Goal: Task Accomplishment & Management: Complete application form

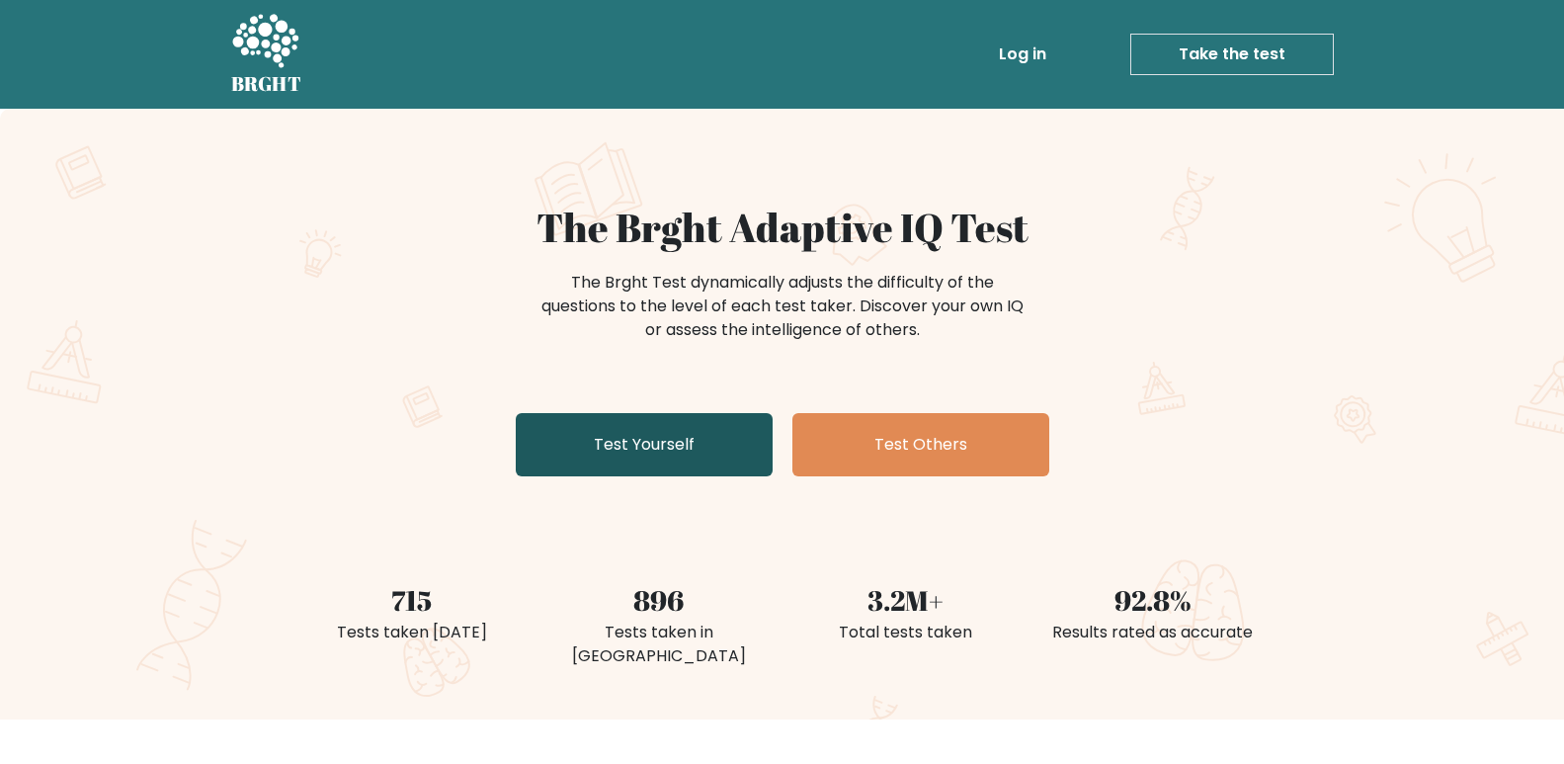
click at [696, 456] on link "Test Yourself" at bounding box center [644, 444] width 257 height 63
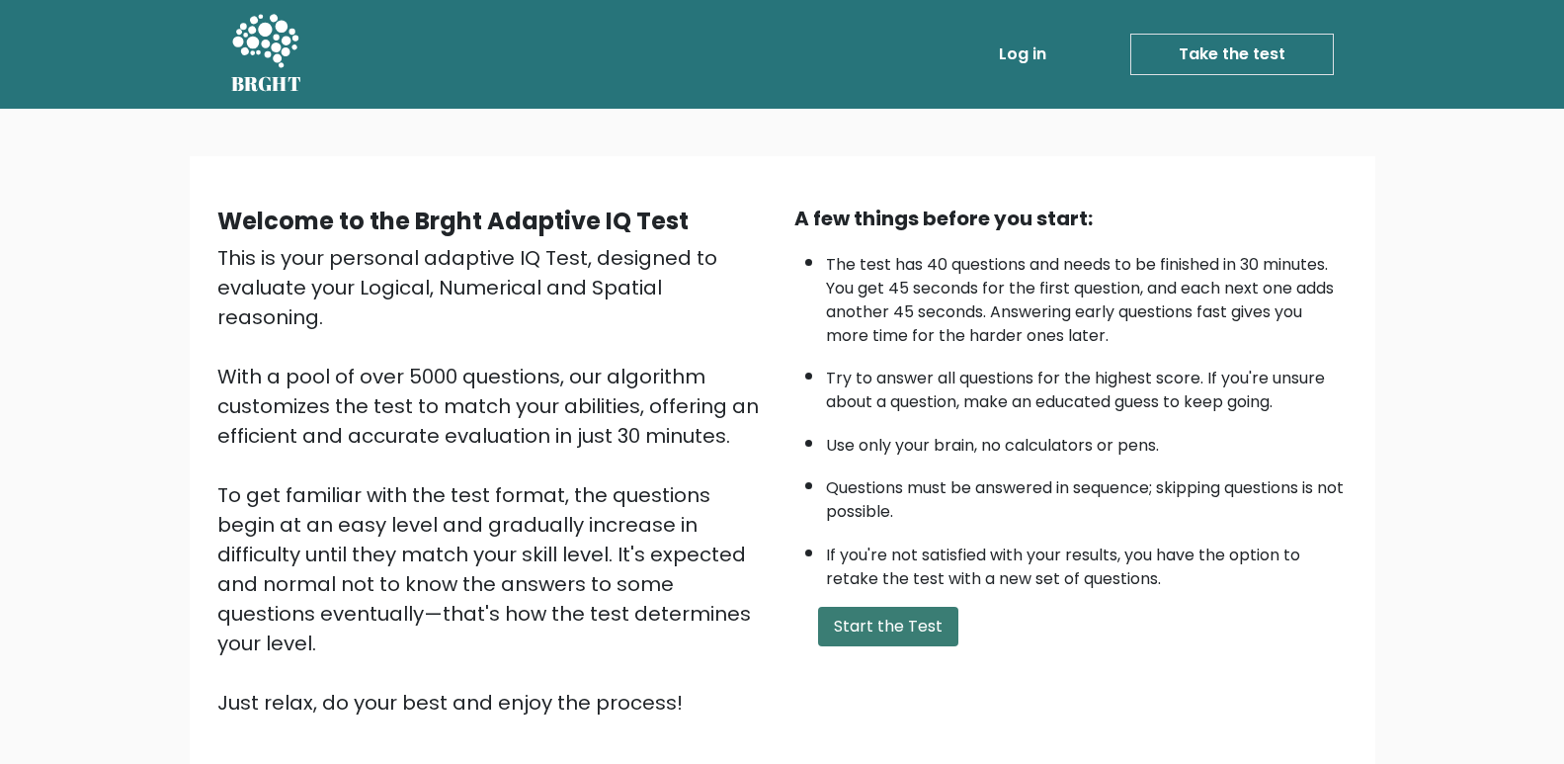
click at [861, 633] on button "Start the Test" at bounding box center [888, 627] width 140 height 40
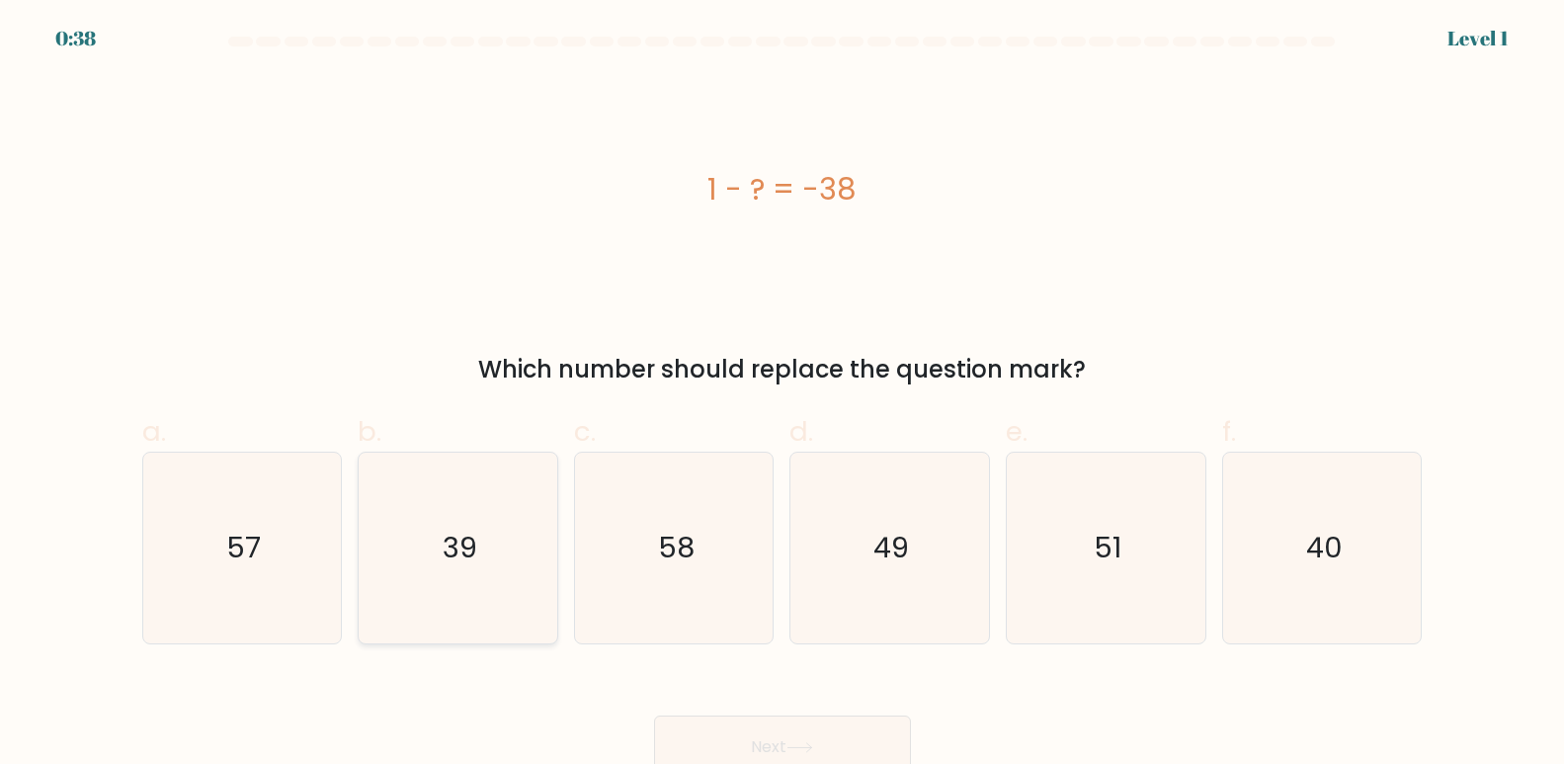
drag, startPoint x: 444, startPoint y: 522, endPoint x: 460, endPoint y: 521, distance: 15.8
click at [446, 522] on icon "39" at bounding box center [458, 548] width 191 height 191
click at [783, 395] on input "b. 39" at bounding box center [783, 388] width 1 height 13
radio input "true"
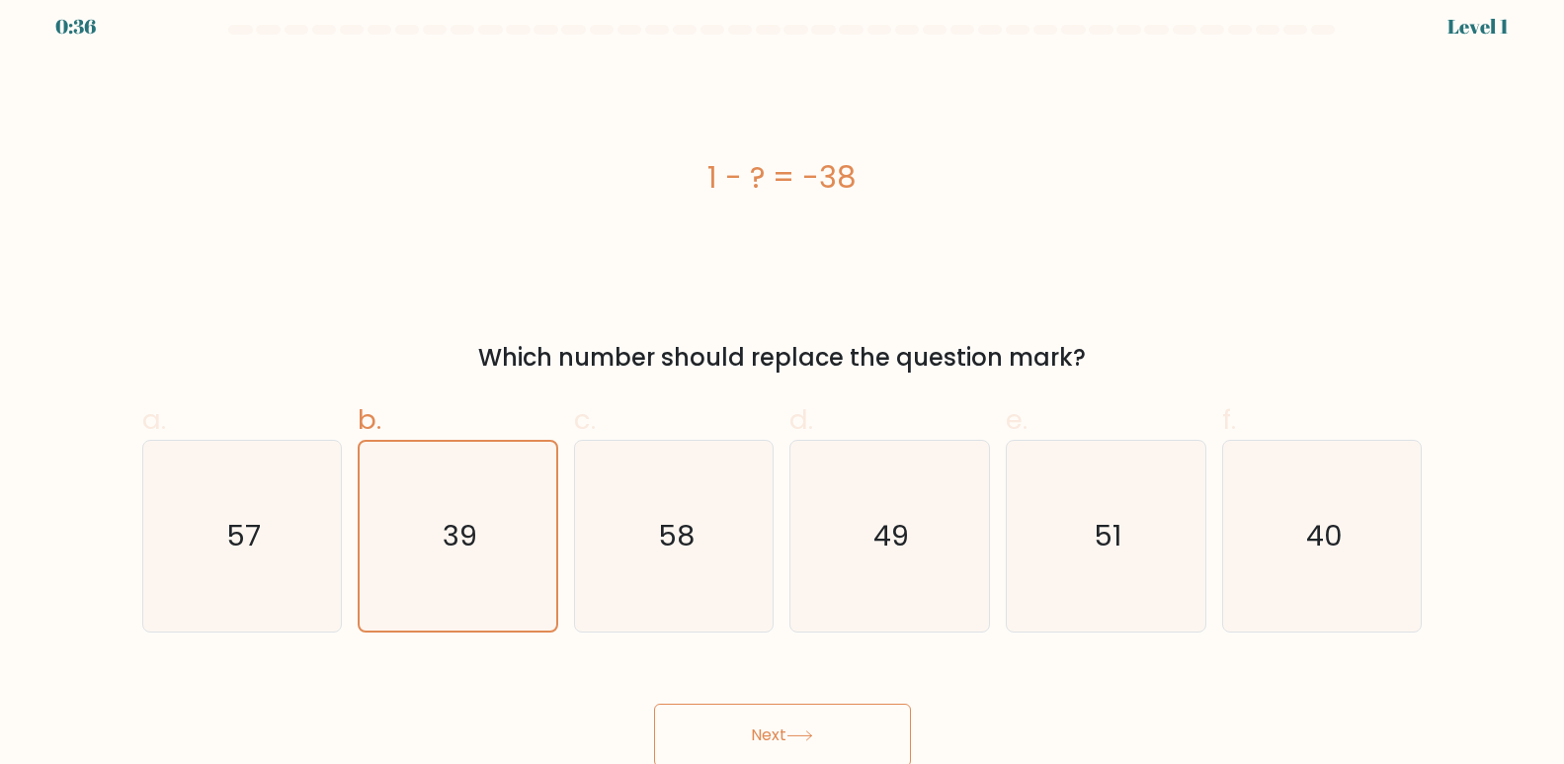
scroll to position [15, 0]
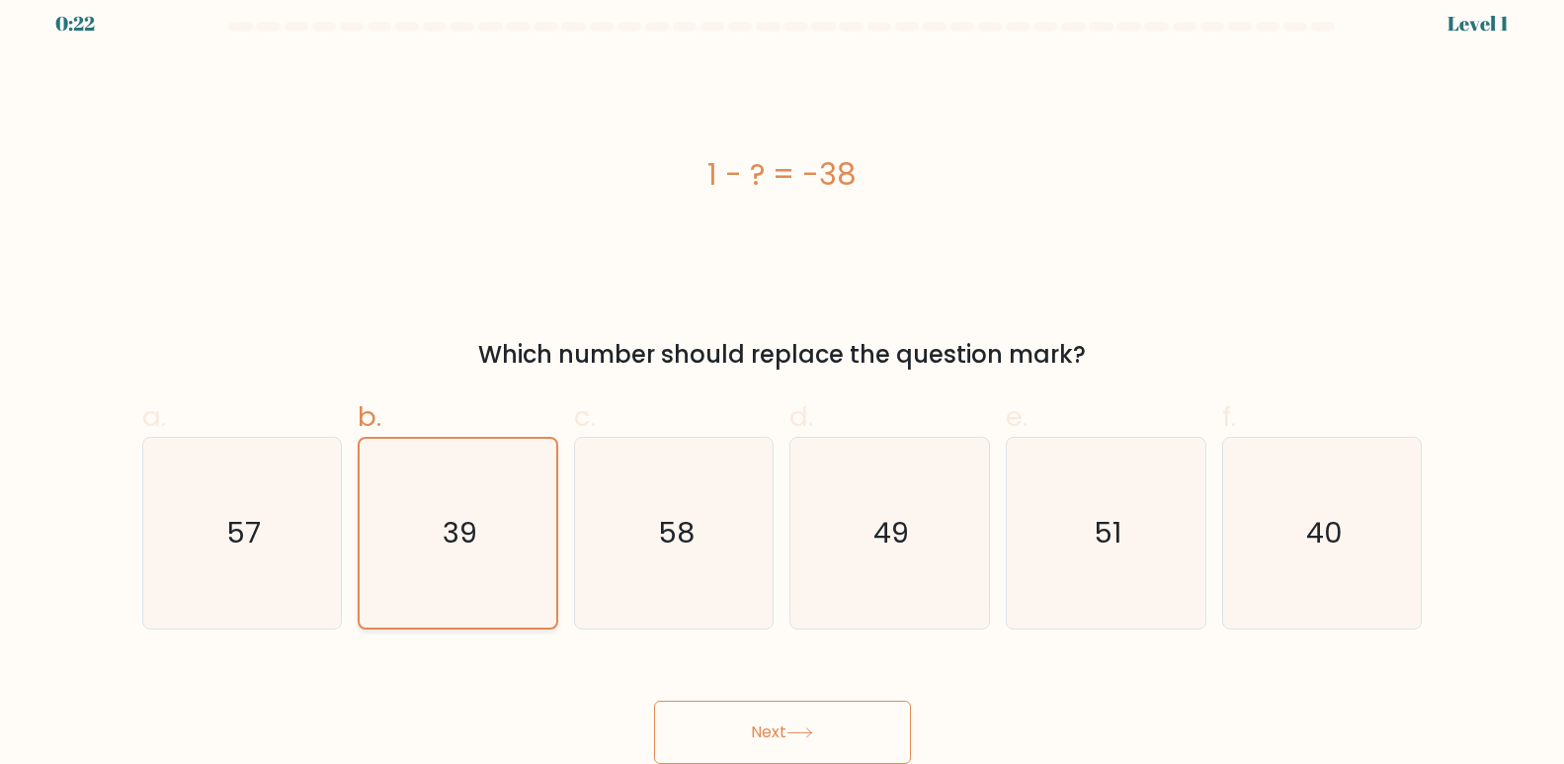
click at [488, 528] on icon "39" at bounding box center [458, 533] width 189 height 189
click at [783, 380] on input "b. 39" at bounding box center [783, 374] width 1 height 13
drag, startPoint x: 740, startPoint y: 729, endPoint x: 718, endPoint y: 726, distance: 21.9
click at [718, 726] on button "Next" at bounding box center [782, 732] width 257 height 63
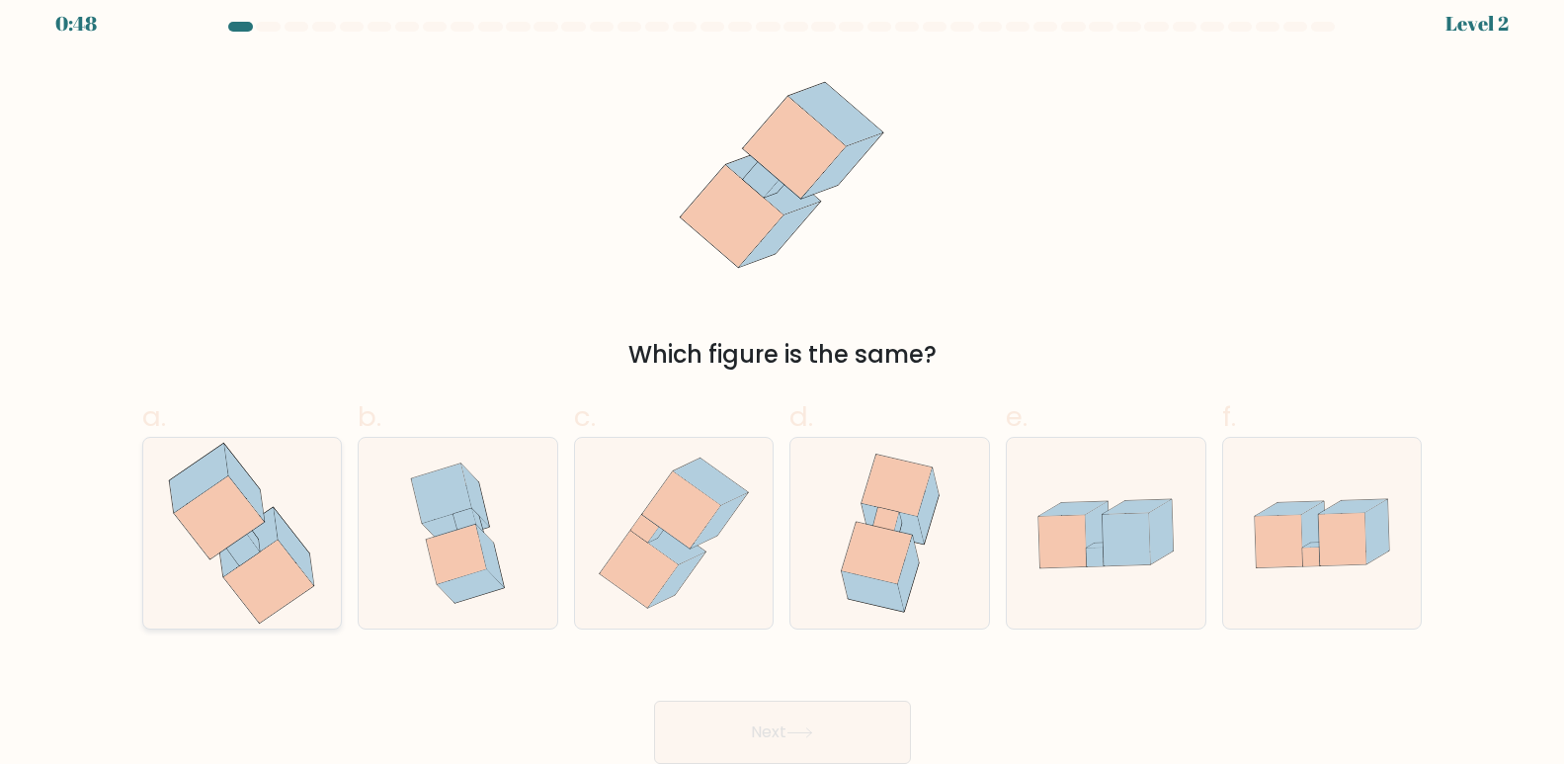
click at [304, 559] on icon at bounding box center [295, 547] width 40 height 76
click at [783, 380] on input "a." at bounding box center [783, 374] width 1 height 13
radio input "true"
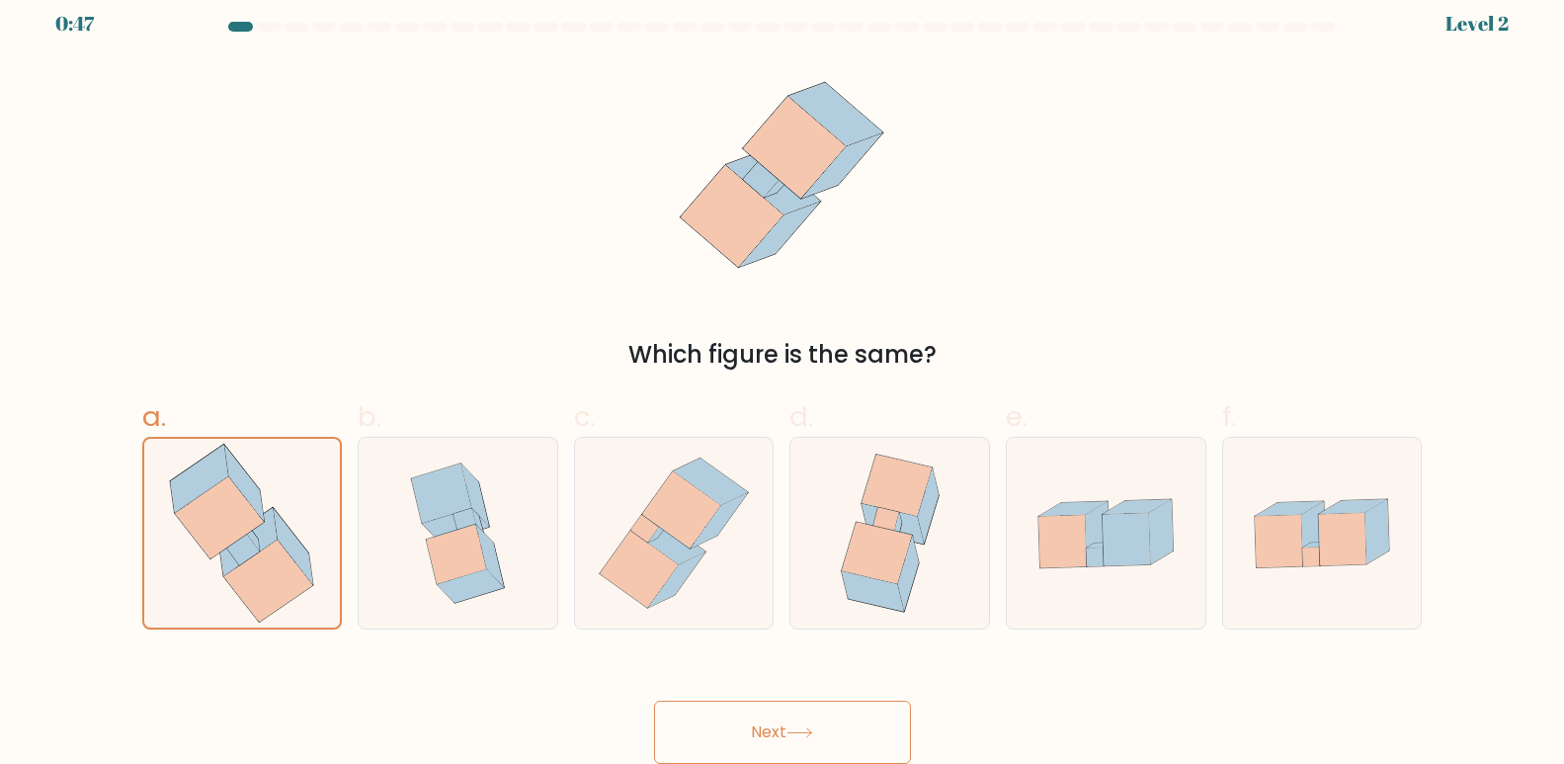
click at [785, 732] on button "Next" at bounding box center [782, 732] width 257 height 63
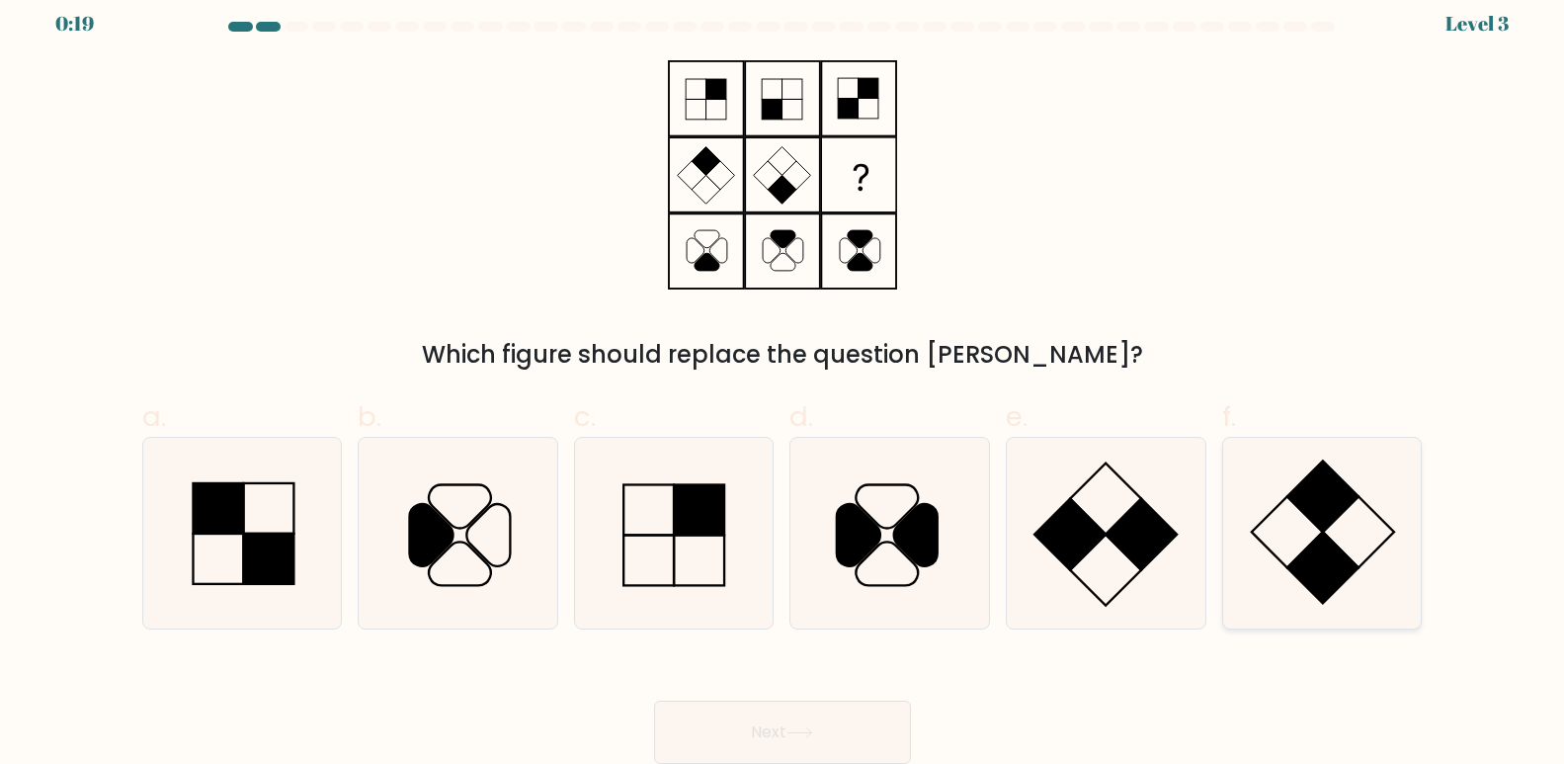
click at [1291, 494] on rect at bounding box center [1323, 496] width 71 height 71
click at [784, 380] on input "f." at bounding box center [783, 374] width 1 height 13
radio input "true"
click at [742, 736] on button "Next" at bounding box center [782, 732] width 257 height 63
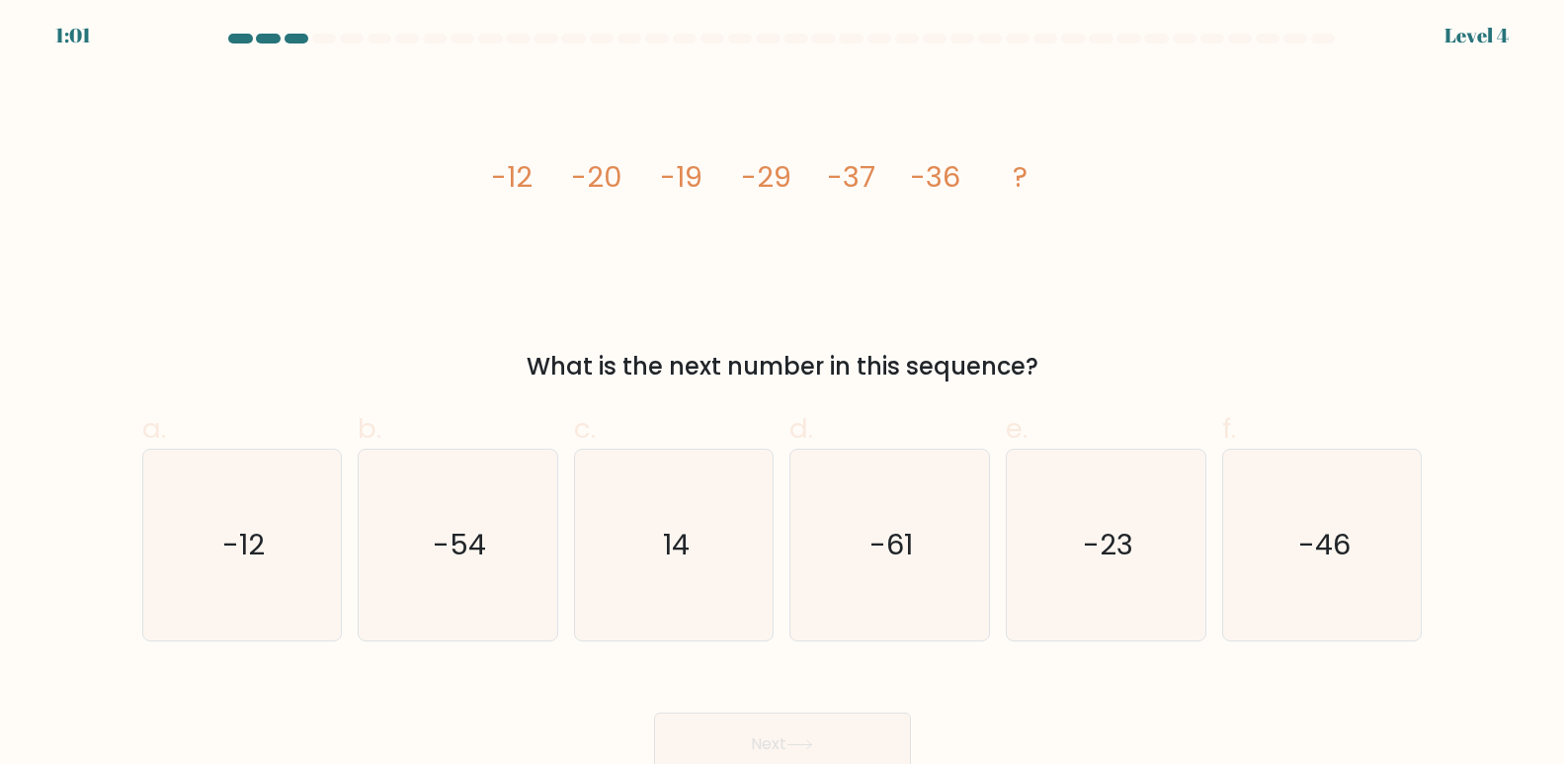
scroll to position [0, 0]
click at [621, 574] on icon "14" at bounding box center [674, 548] width 191 height 191
click at [783, 395] on input "c. 14" at bounding box center [783, 388] width 1 height 13
radio input "true"
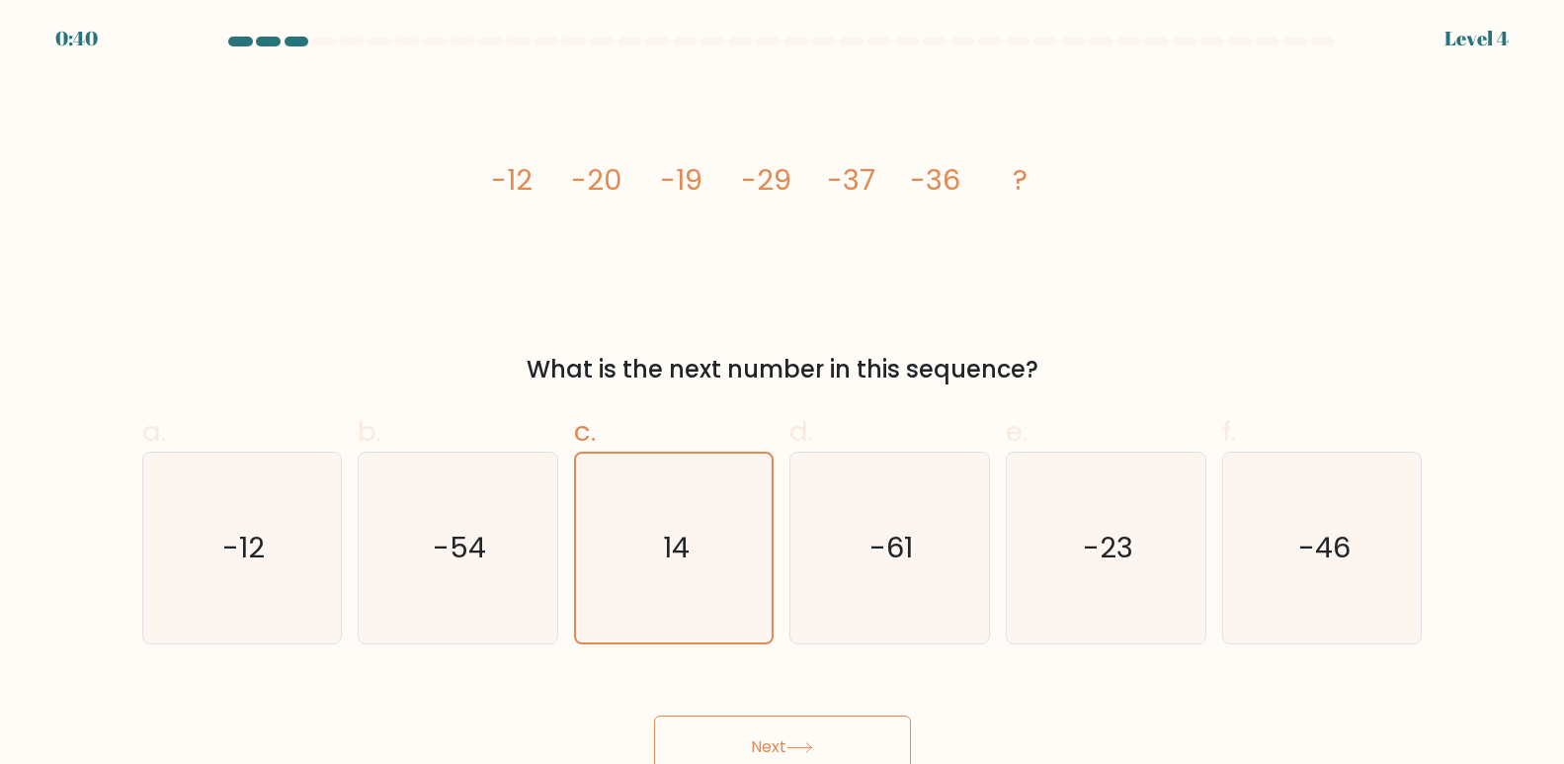
click at [783, 737] on button "Next" at bounding box center [782, 746] width 257 height 63
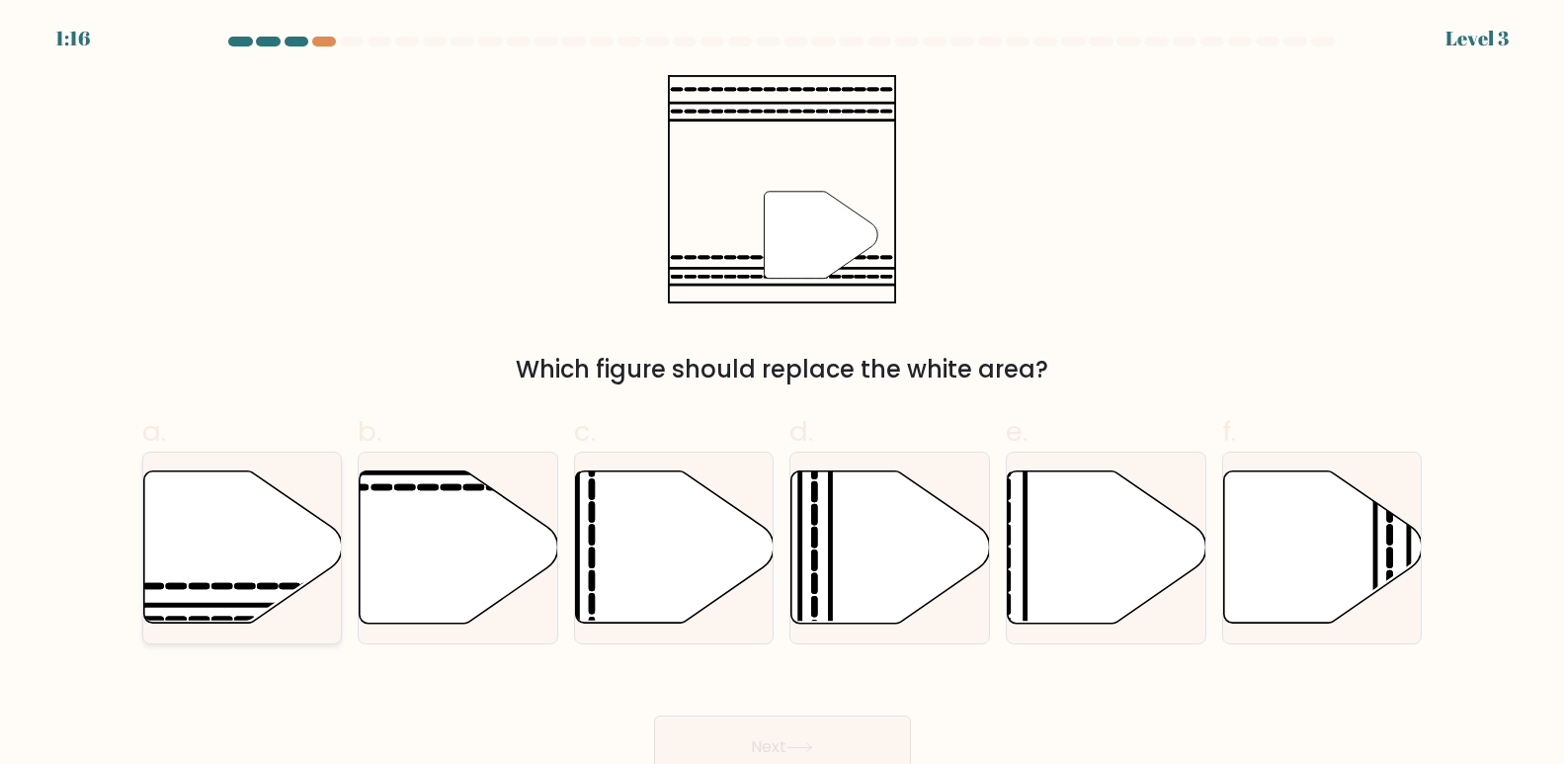
click at [261, 559] on icon at bounding box center [242, 547] width 199 height 152
click at [783, 395] on input "a." at bounding box center [783, 388] width 1 height 13
radio input "true"
click at [817, 708] on div "Next" at bounding box center [782, 723] width 1304 height 111
click at [819, 722] on button "Next" at bounding box center [782, 746] width 257 height 63
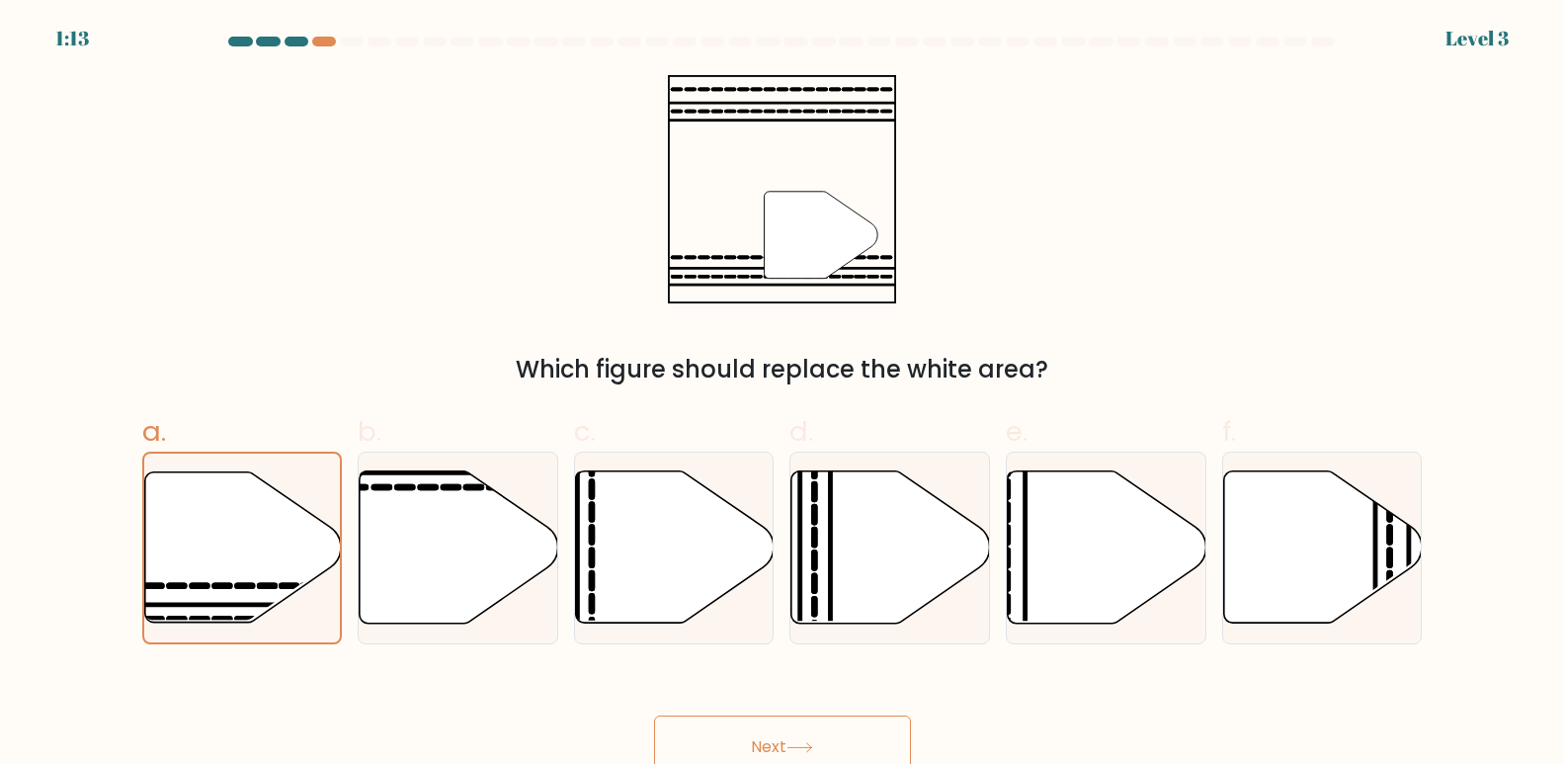
click at [820, 736] on button "Next" at bounding box center [782, 746] width 257 height 63
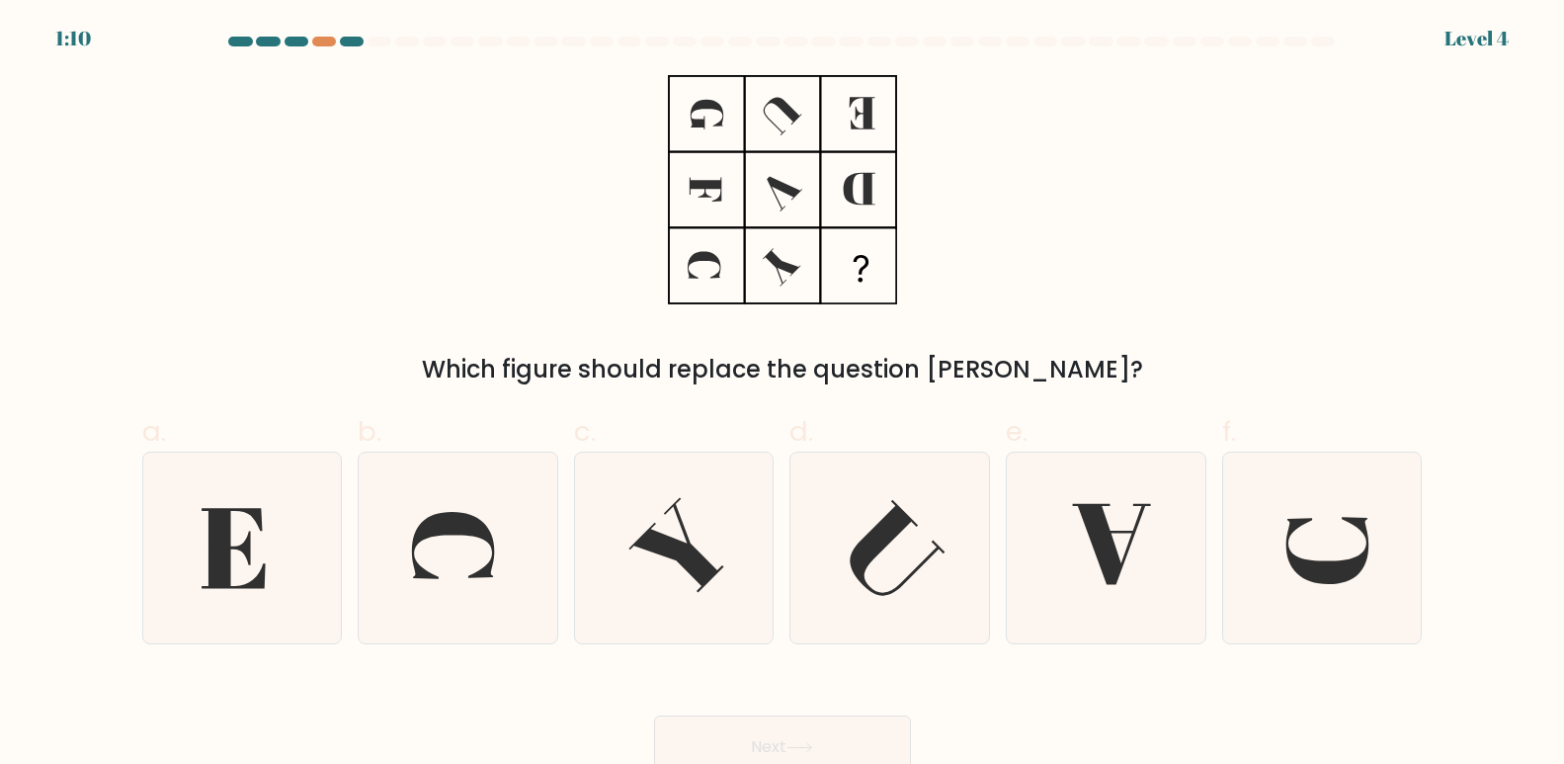
drag, startPoint x: 1350, startPoint y: 549, endPoint x: 1231, endPoint y: -35, distance: 595.9
drag, startPoint x: 1231, startPoint y: -35, endPoint x: 1172, endPoint y: 291, distance: 330.5
click at [1172, 291] on div "Which figure should replace the question mark?" at bounding box center [782, 231] width 1304 height 312
click at [1365, 545] on icon at bounding box center [1322, 548] width 191 height 191
click at [784, 395] on input "f." at bounding box center [783, 388] width 1 height 13
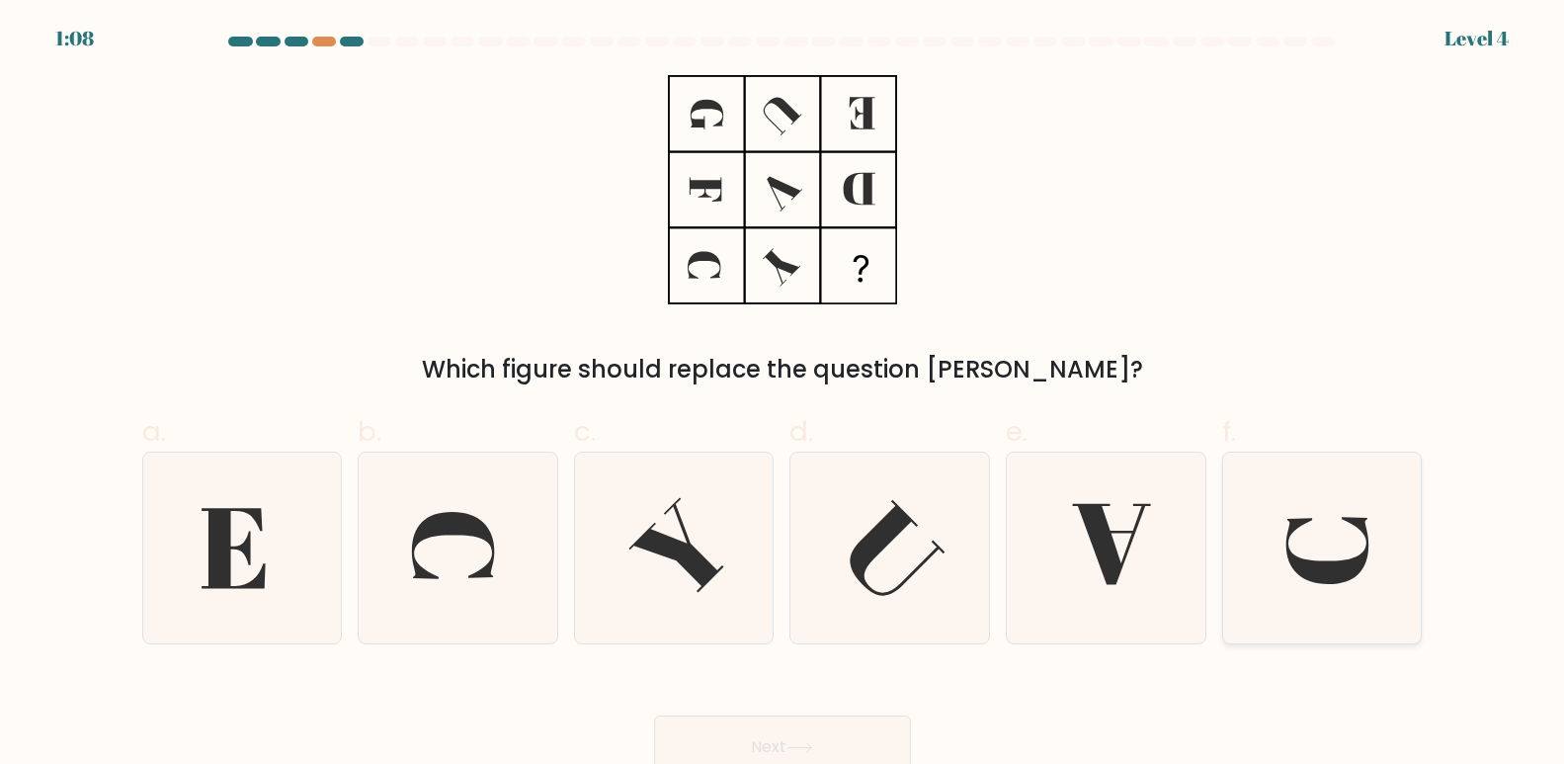
radio input "true"
click at [773, 745] on button "Next" at bounding box center [782, 746] width 257 height 63
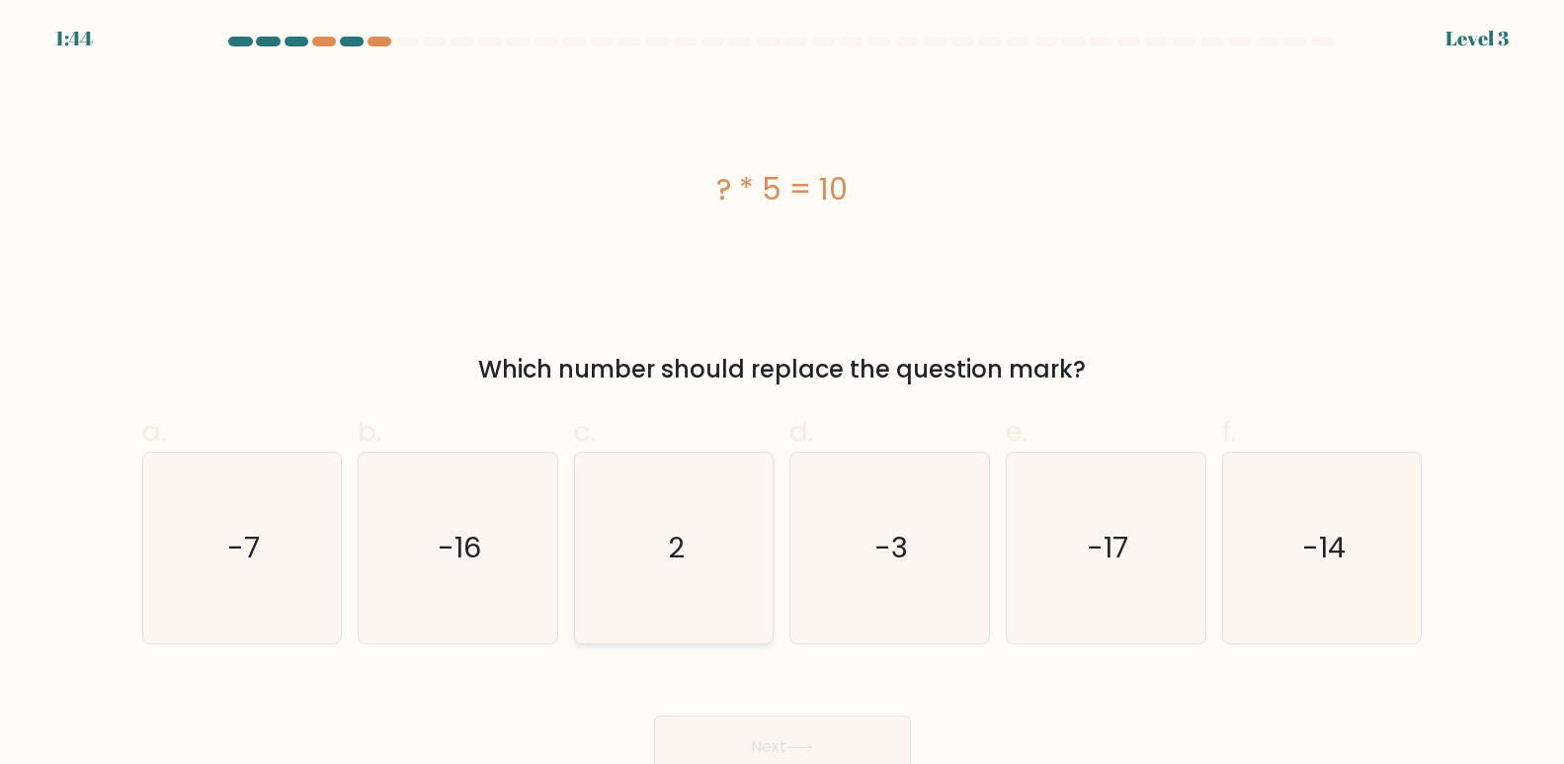
click at [663, 490] on icon "2" at bounding box center [674, 548] width 191 height 191
click at [783, 395] on input "c. 2" at bounding box center [783, 388] width 1 height 13
radio input "true"
click at [765, 745] on button "Next" at bounding box center [782, 746] width 257 height 63
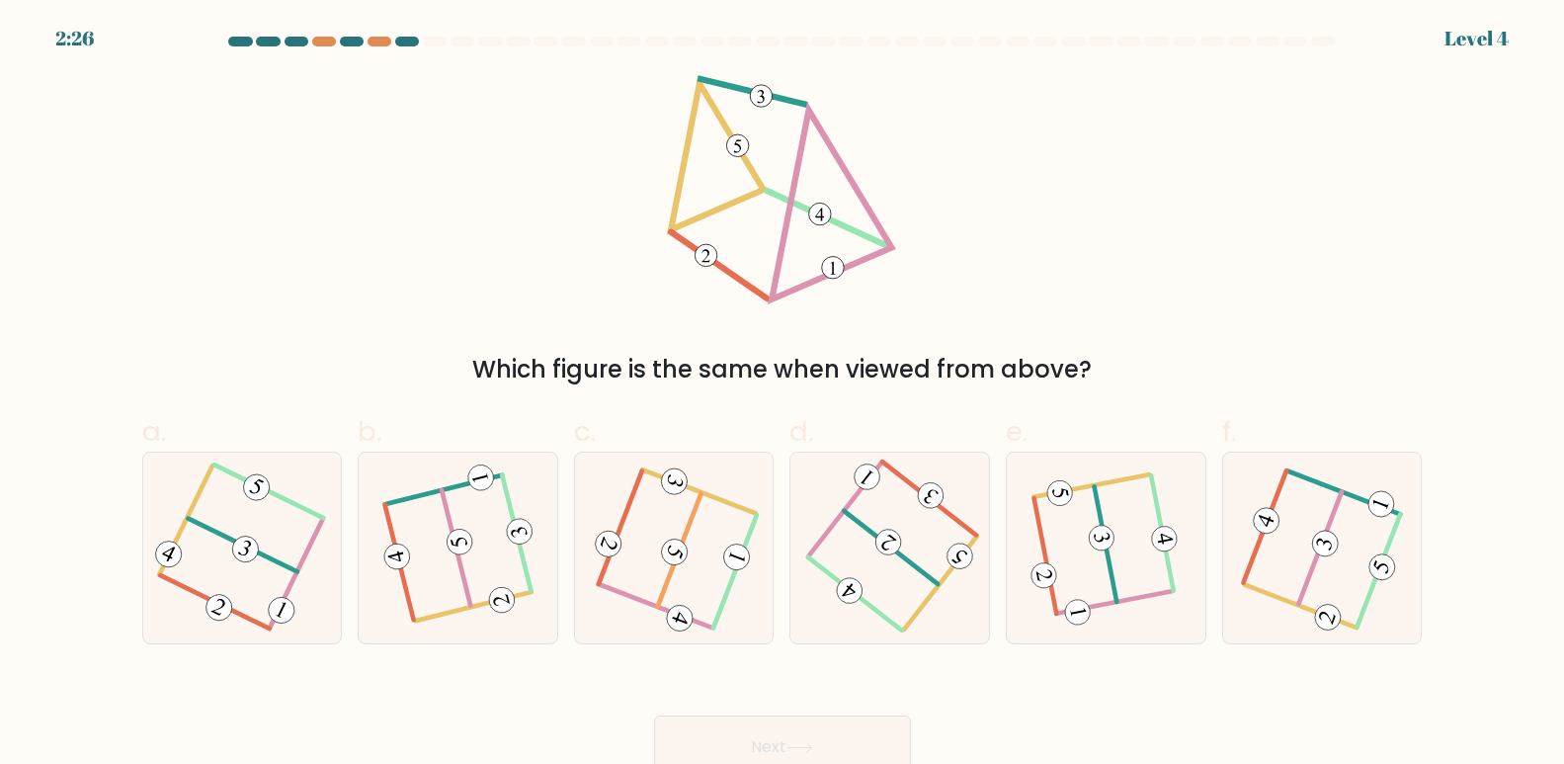
click at [765, 745] on button "Next" at bounding box center [782, 746] width 257 height 63
click at [1061, 555] on icon at bounding box center [1106, 548] width 146 height 152
click at [784, 395] on input "e." at bounding box center [783, 388] width 1 height 13
radio input "true"
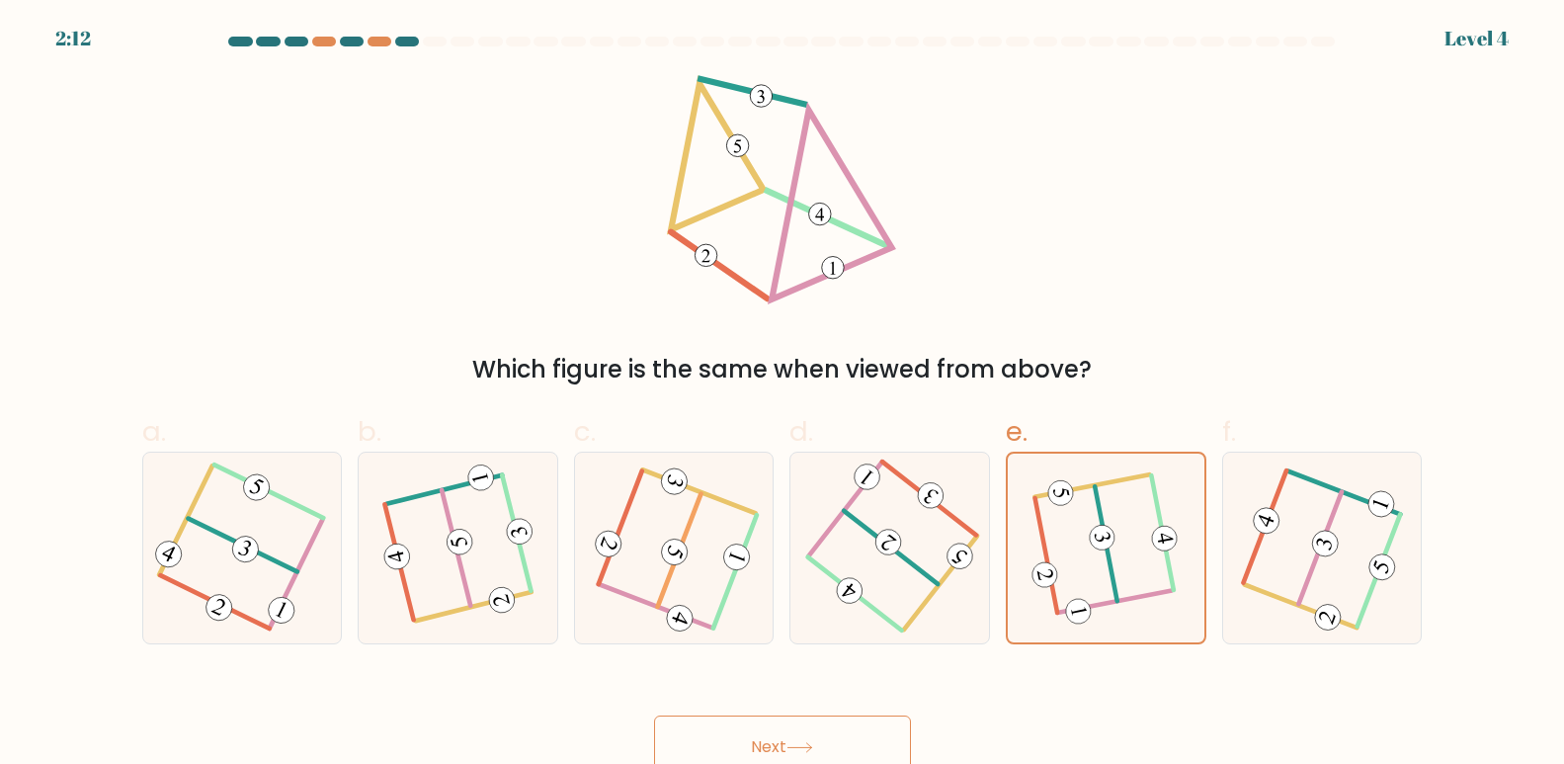
click at [794, 737] on button "Next" at bounding box center [782, 746] width 257 height 63
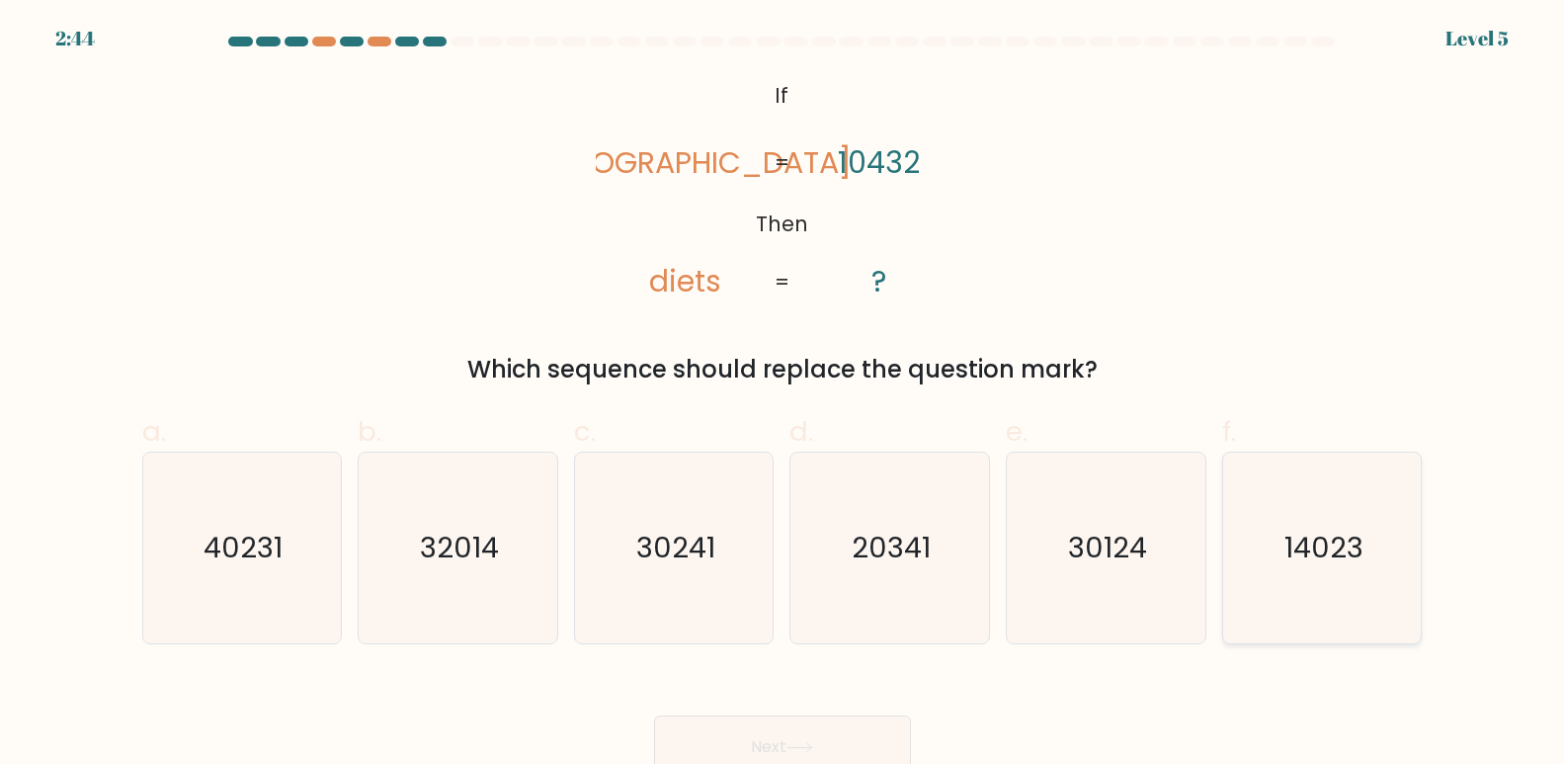
click at [1360, 541] on text "14023" at bounding box center [1324, 549] width 79 height 40
click at [784, 395] on input "f. 14023" at bounding box center [783, 388] width 1 height 13
radio input "true"
click at [851, 721] on button "Next" at bounding box center [782, 746] width 257 height 63
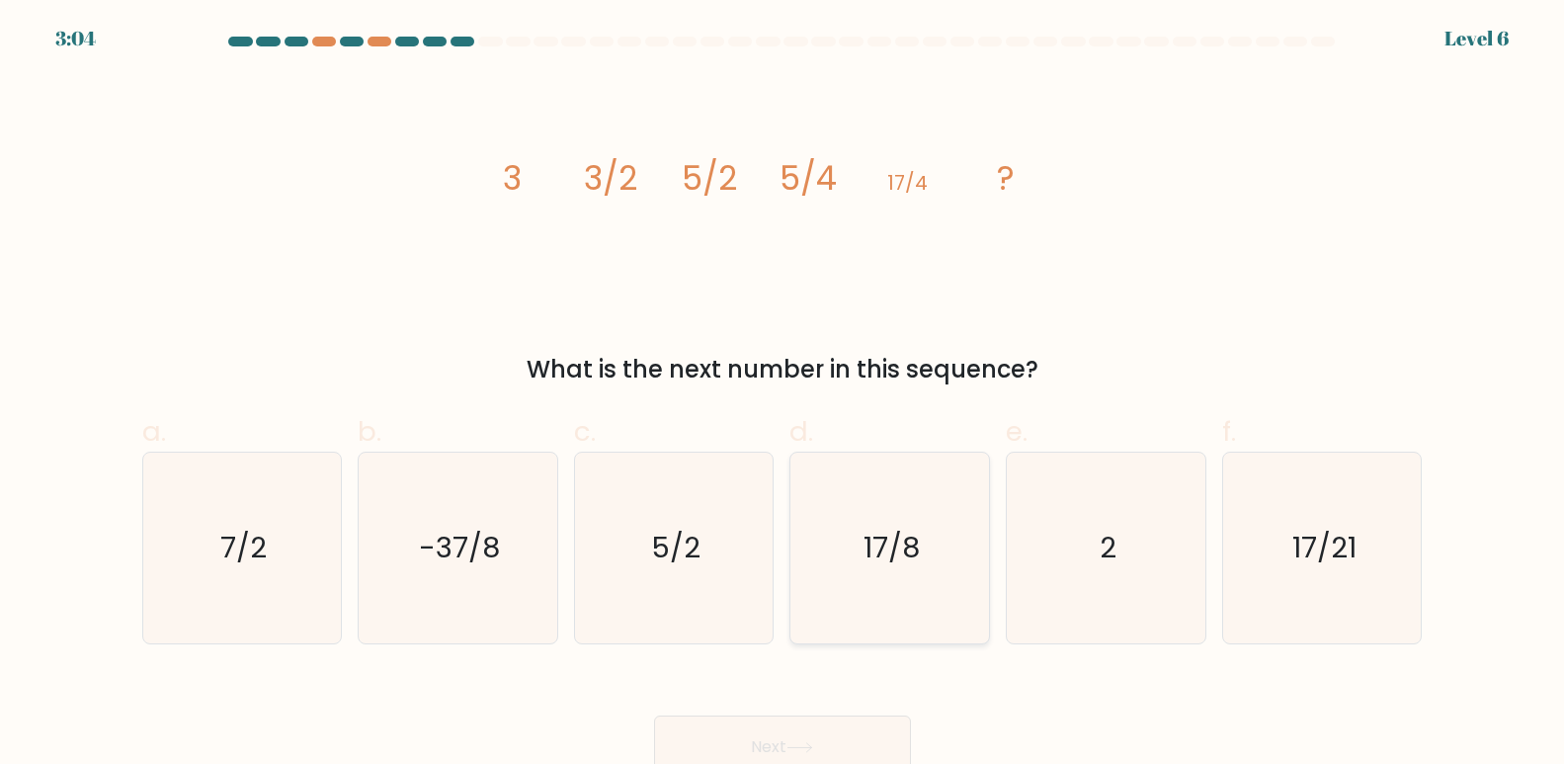
click at [864, 544] on text "17/8" at bounding box center [892, 549] width 56 height 40
click at [784, 395] on input "d. 17/8" at bounding box center [783, 388] width 1 height 13
radio input "true"
click at [854, 731] on button "Next" at bounding box center [782, 746] width 257 height 63
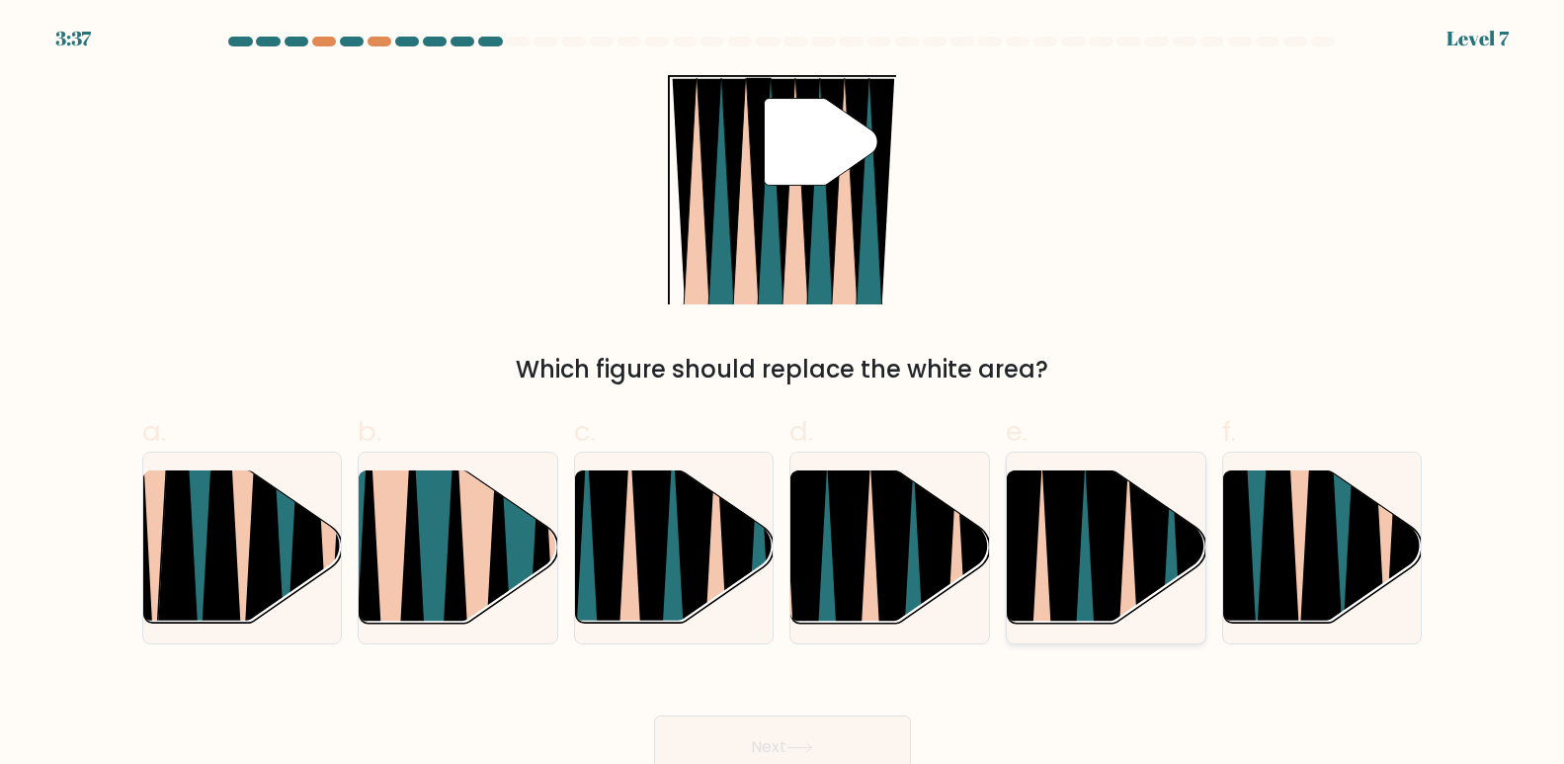
click at [1072, 528] on icon at bounding box center [1064, 631] width 44 height 397
click at [784, 395] on input "e." at bounding box center [783, 388] width 1 height 13
radio input "true"
click at [799, 751] on icon at bounding box center [800, 747] width 27 height 11
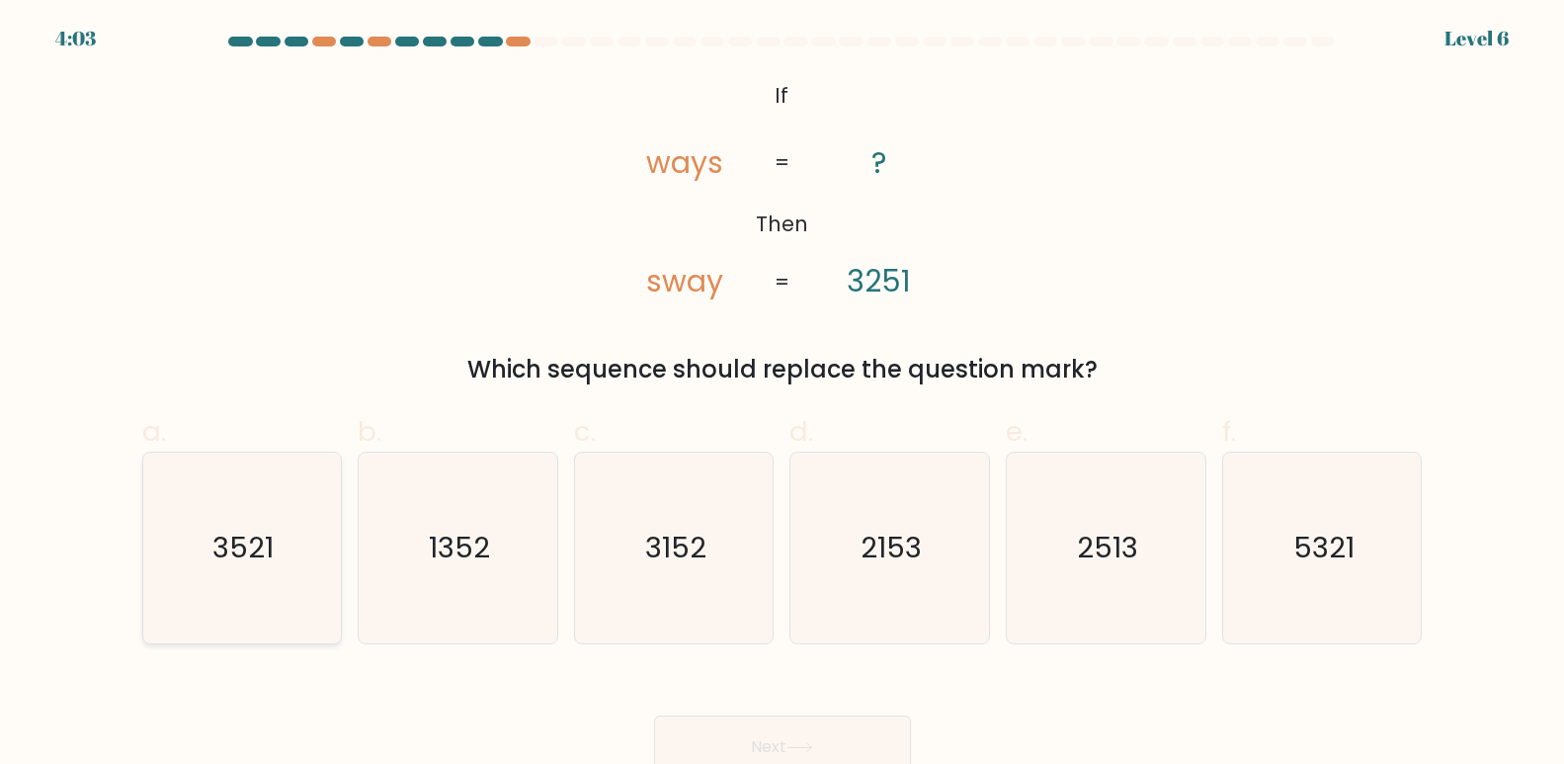
click at [280, 507] on icon "3521" at bounding box center [241, 548] width 191 height 191
click at [783, 395] on input "a. 3521" at bounding box center [783, 388] width 1 height 13
radio input "true"
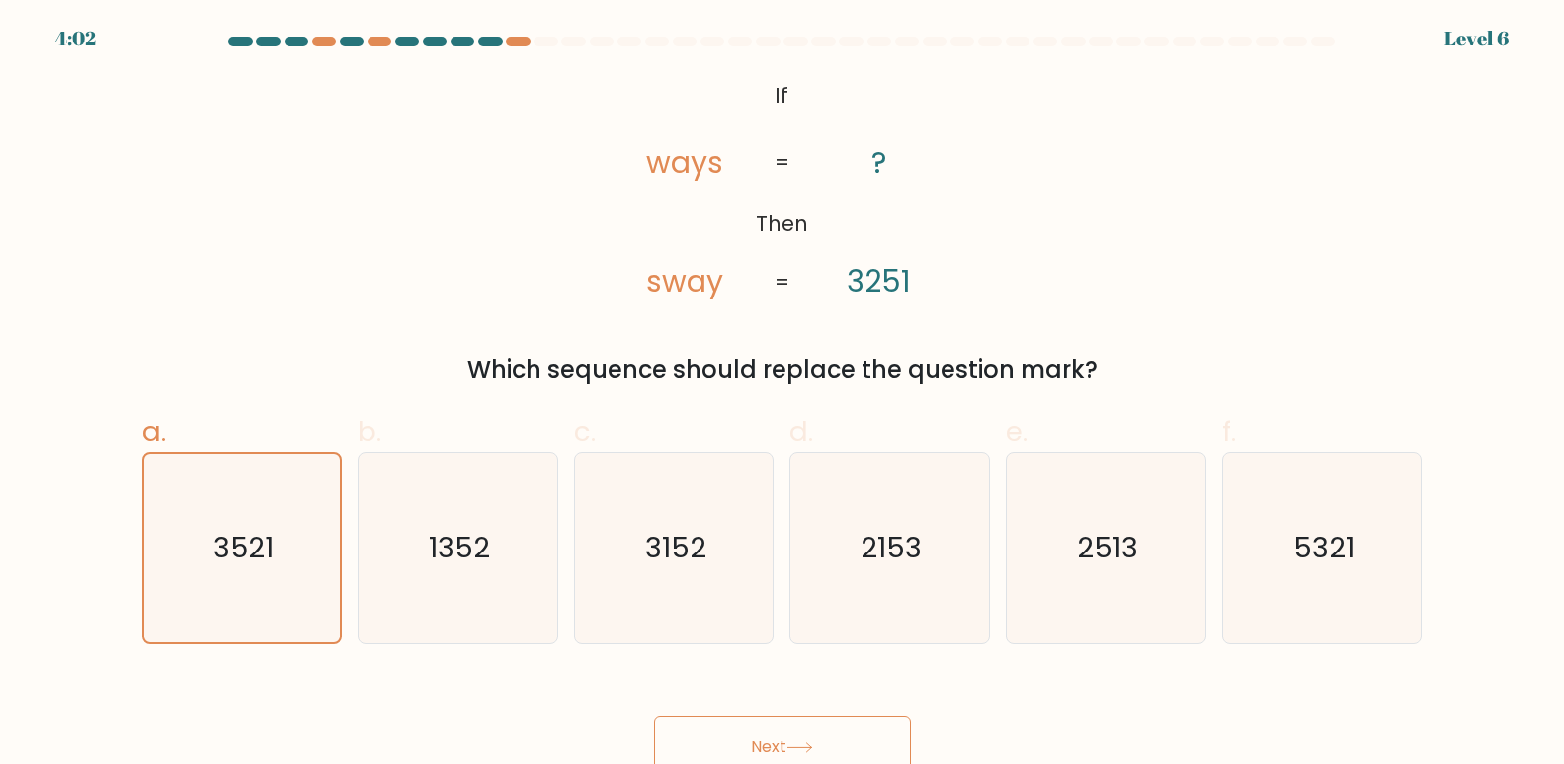
click at [730, 720] on button "Next" at bounding box center [782, 746] width 257 height 63
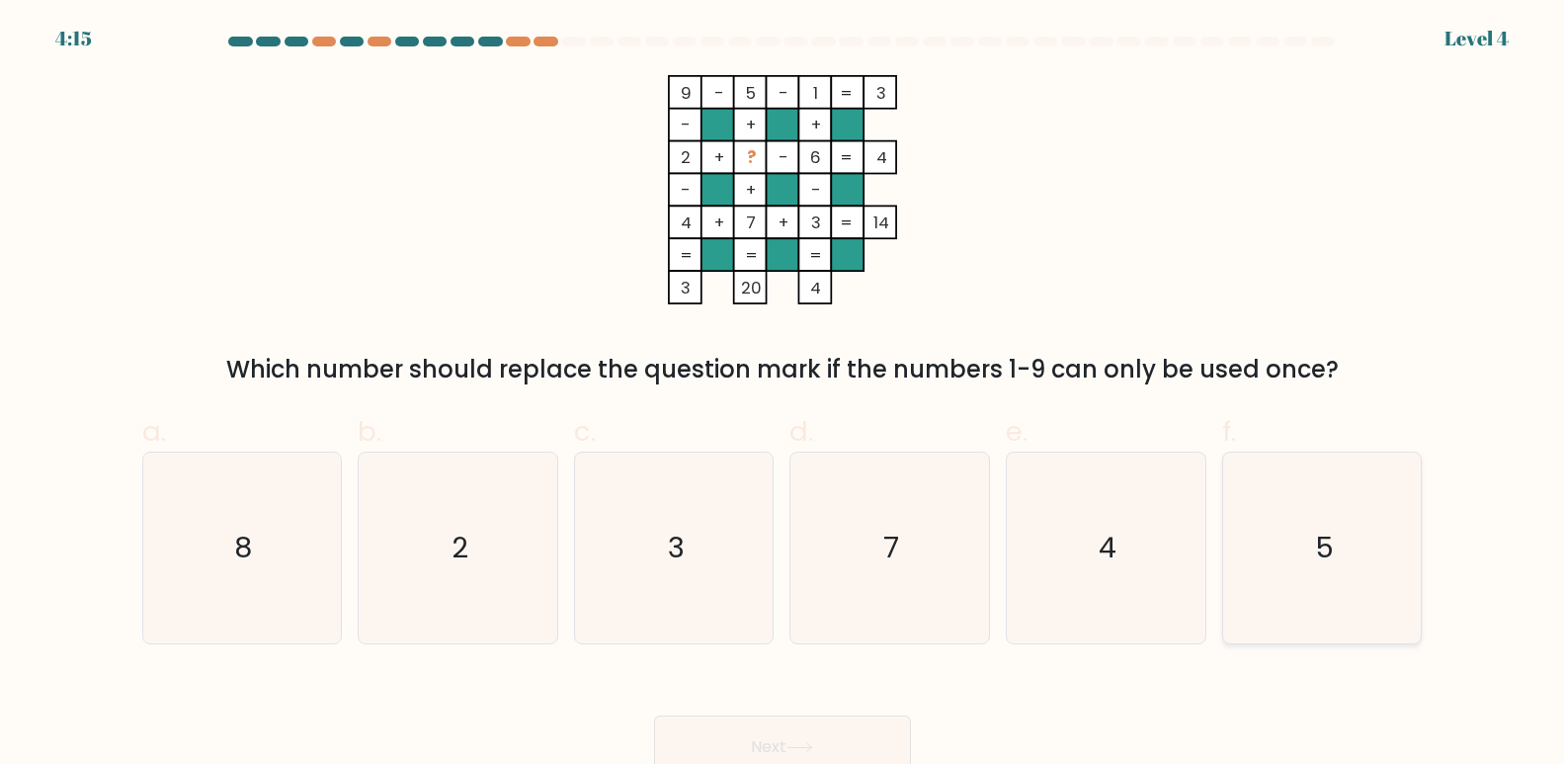
click at [1258, 552] on icon "5" at bounding box center [1322, 548] width 191 height 191
click at [784, 395] on input "f. 5" at bounding box center [783, 388] width 1 height 13
radio input "true"
click at [729, 761] on button "Next" at bounding box center [782, 746] width 257 height 63
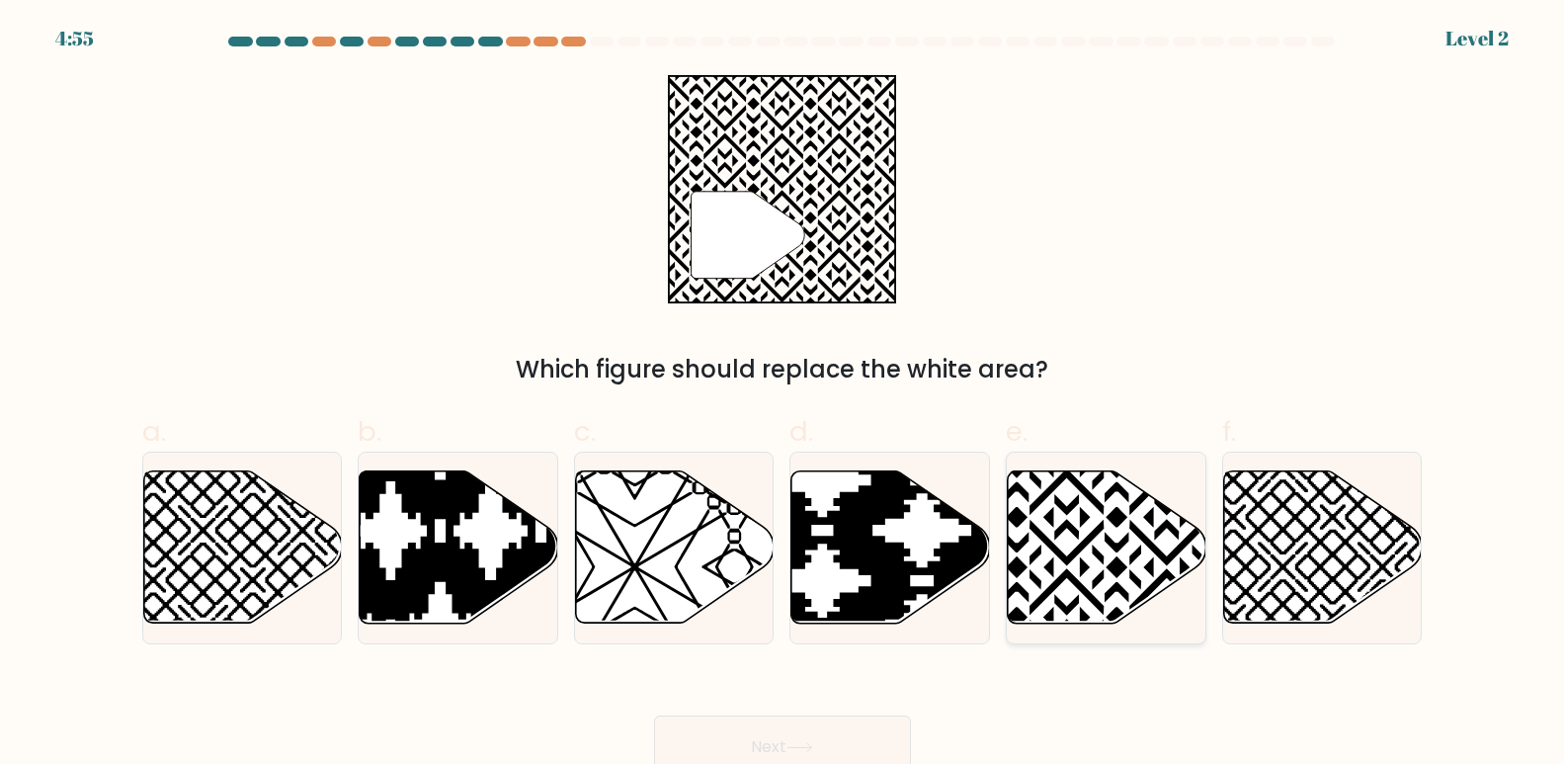
click at [1037, 535] on icon at bounding box center [1167, 468] width 400 height 400
click at [784, 395] on input "e." at bounding box center [783, 388] width 1 height 13
radio input "true"
click at [773, 748] on button "Next" at bounding box center [782, 746] width 257 height 63
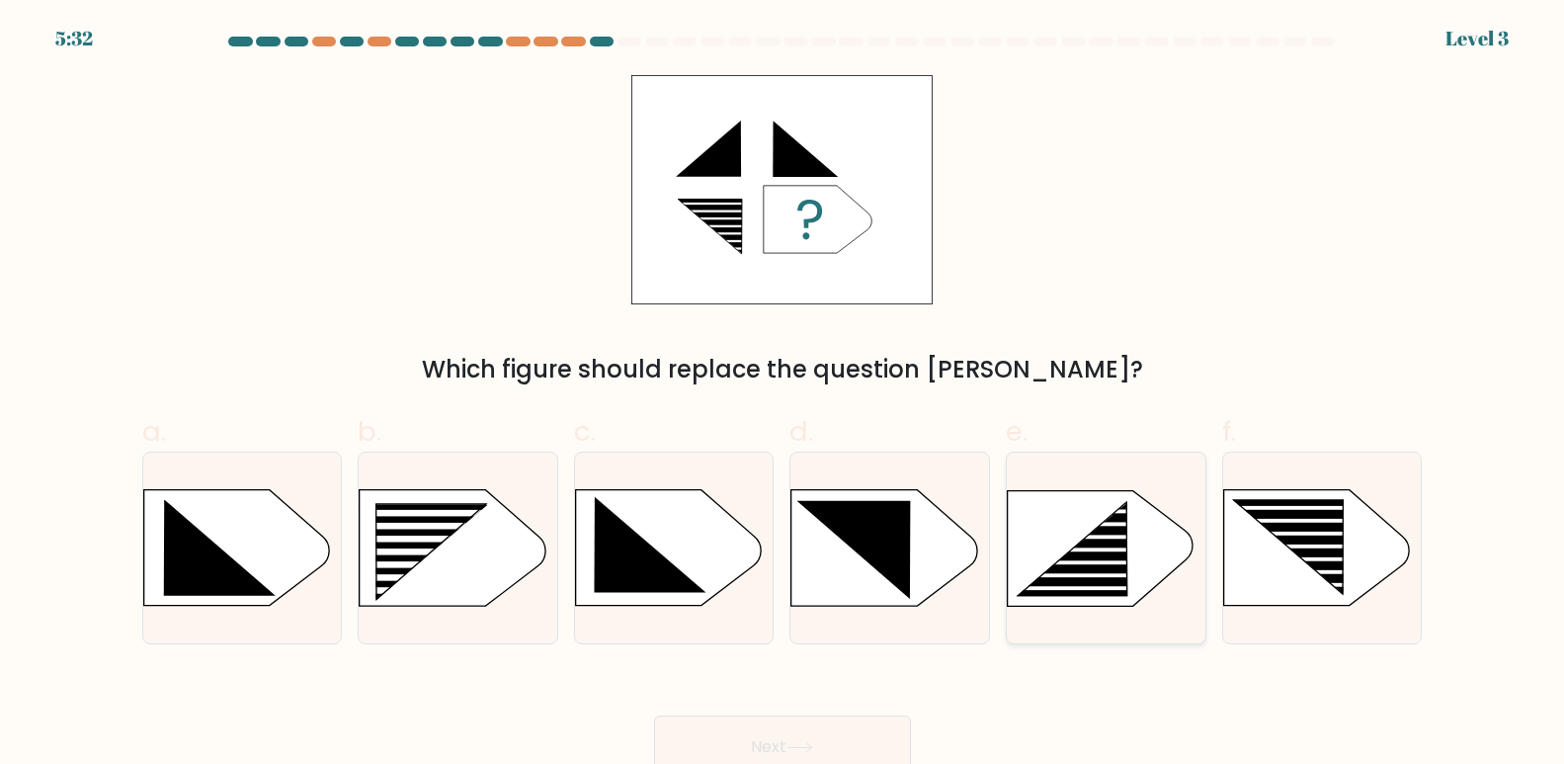
click at [1059, 543] on icon at bounding box center [1100, 548] width 185 height 116
click at [784, 395] on input "e." at bounding box center [783, 388] width 1 height 13
radio input "true"
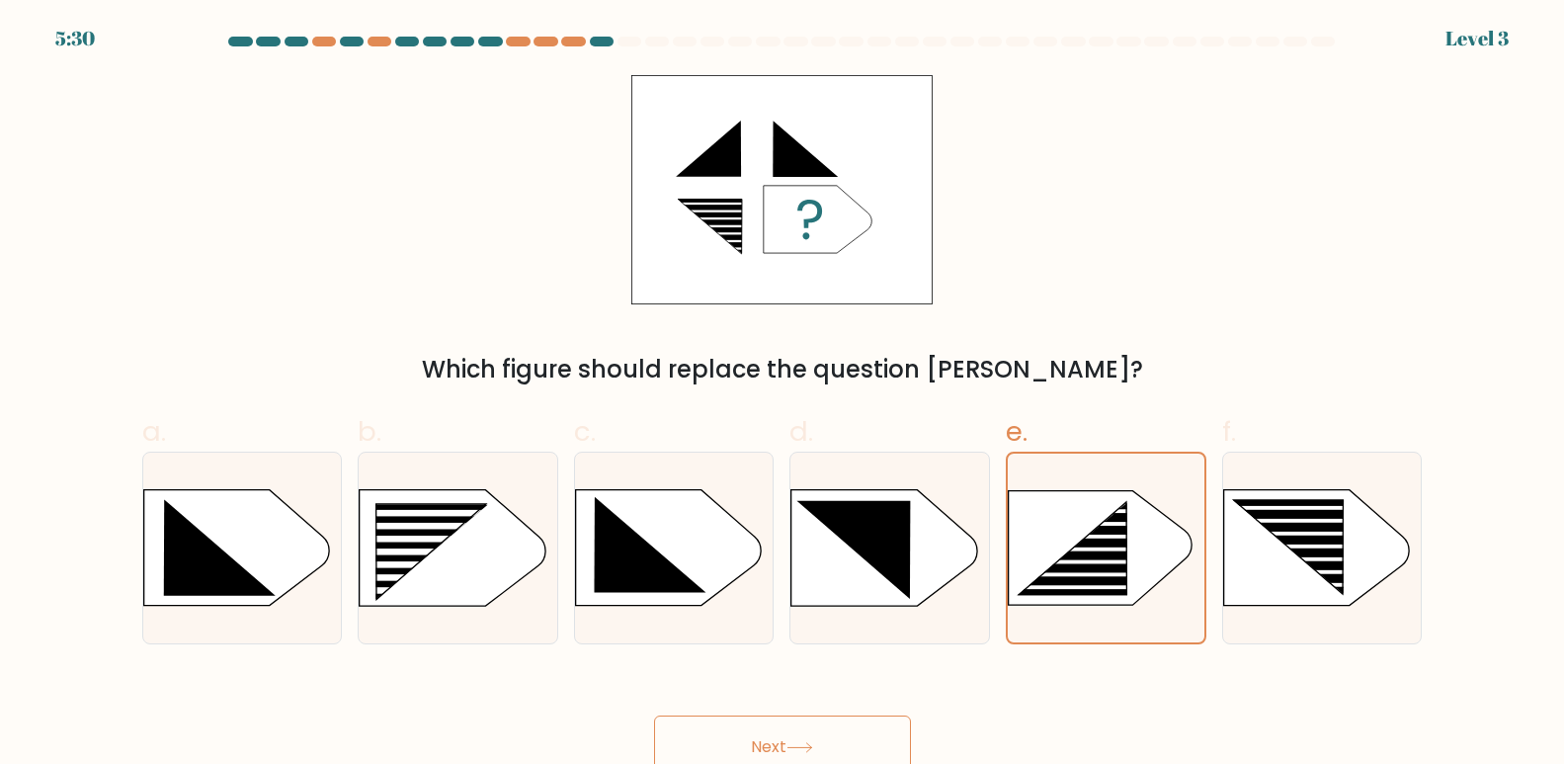
click at [707, 737] on button "Next" at bounding box center [782, 746] width 257 height 63
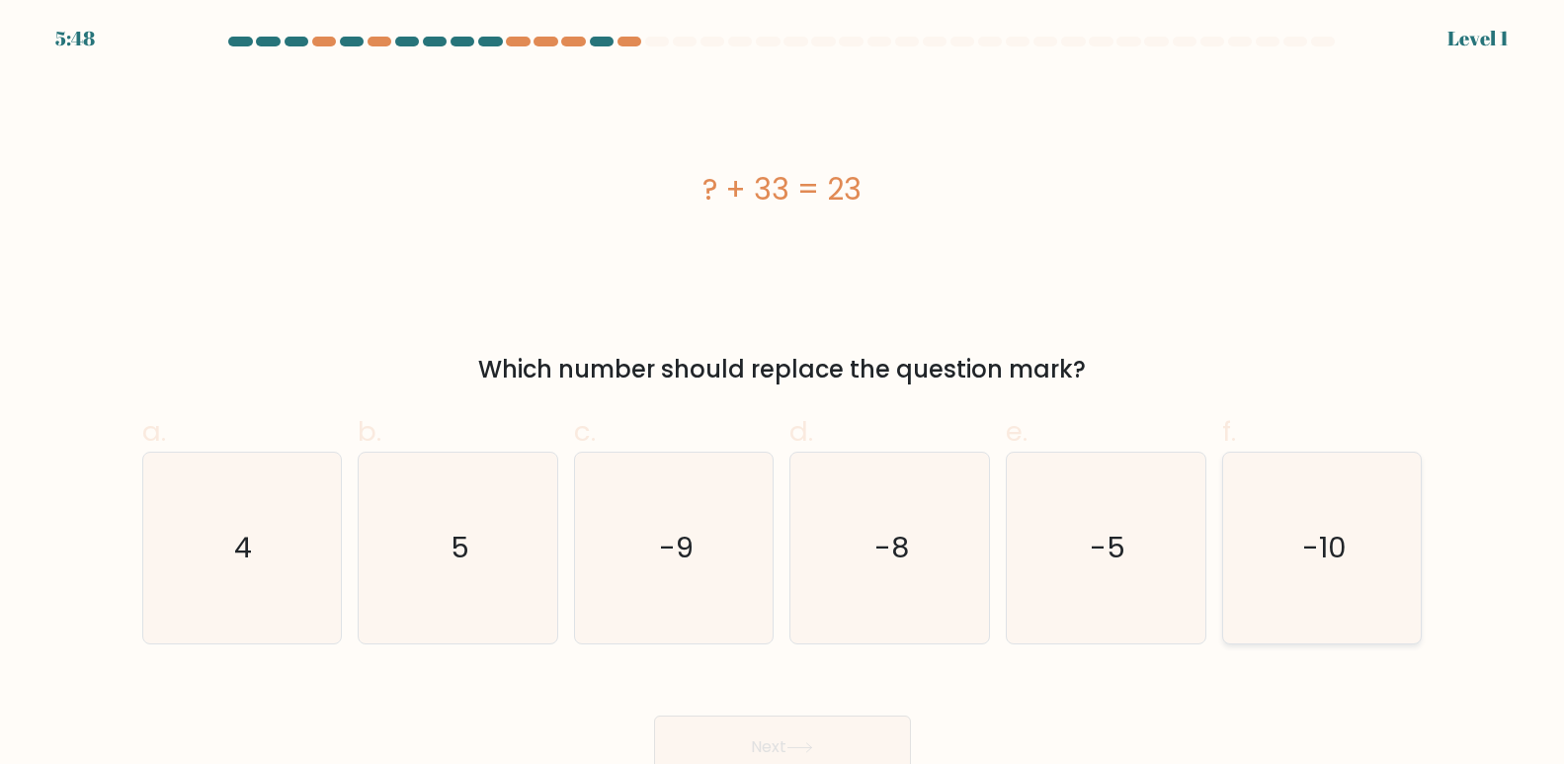
click at [1309, 515] on icon "-10" at bounding box center [1322, 548] width 191 height 191
click at [784, 395] on input "f. -10" at bounding box center [783, 388] width 1 height 13
radio input "true"
click at [836, 734] on button "Next" at bounding box center [782, 746] width 257 height 63
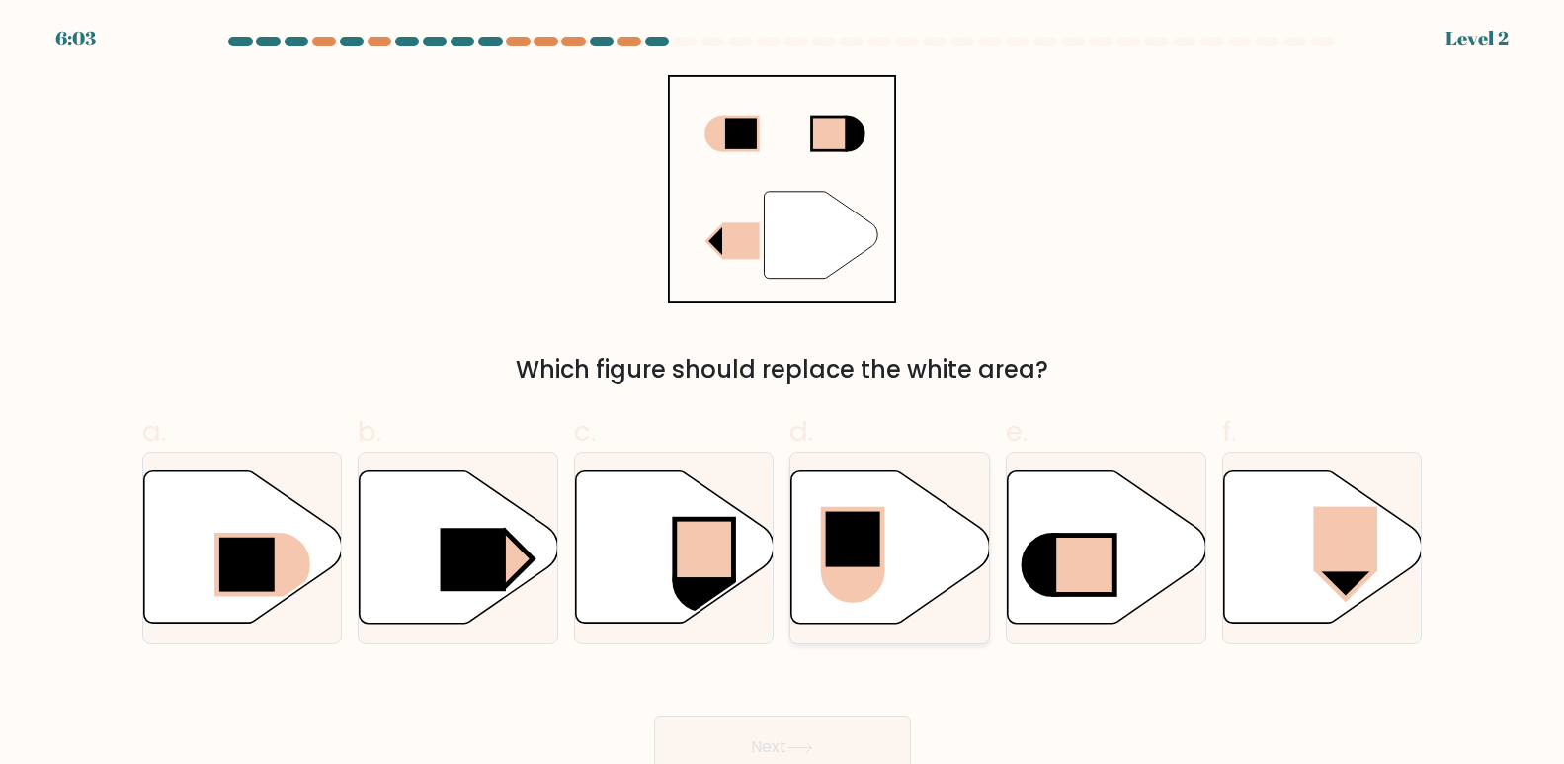
click at [912, 511] on icon at bounding box center [891, 547] width 199 height 152
click at [784, 395] on input "d." at bounding box center [783, 388] width 1 height 13
radio input "true"
